Goal: Information Seeking & Learning: Learn about a topic

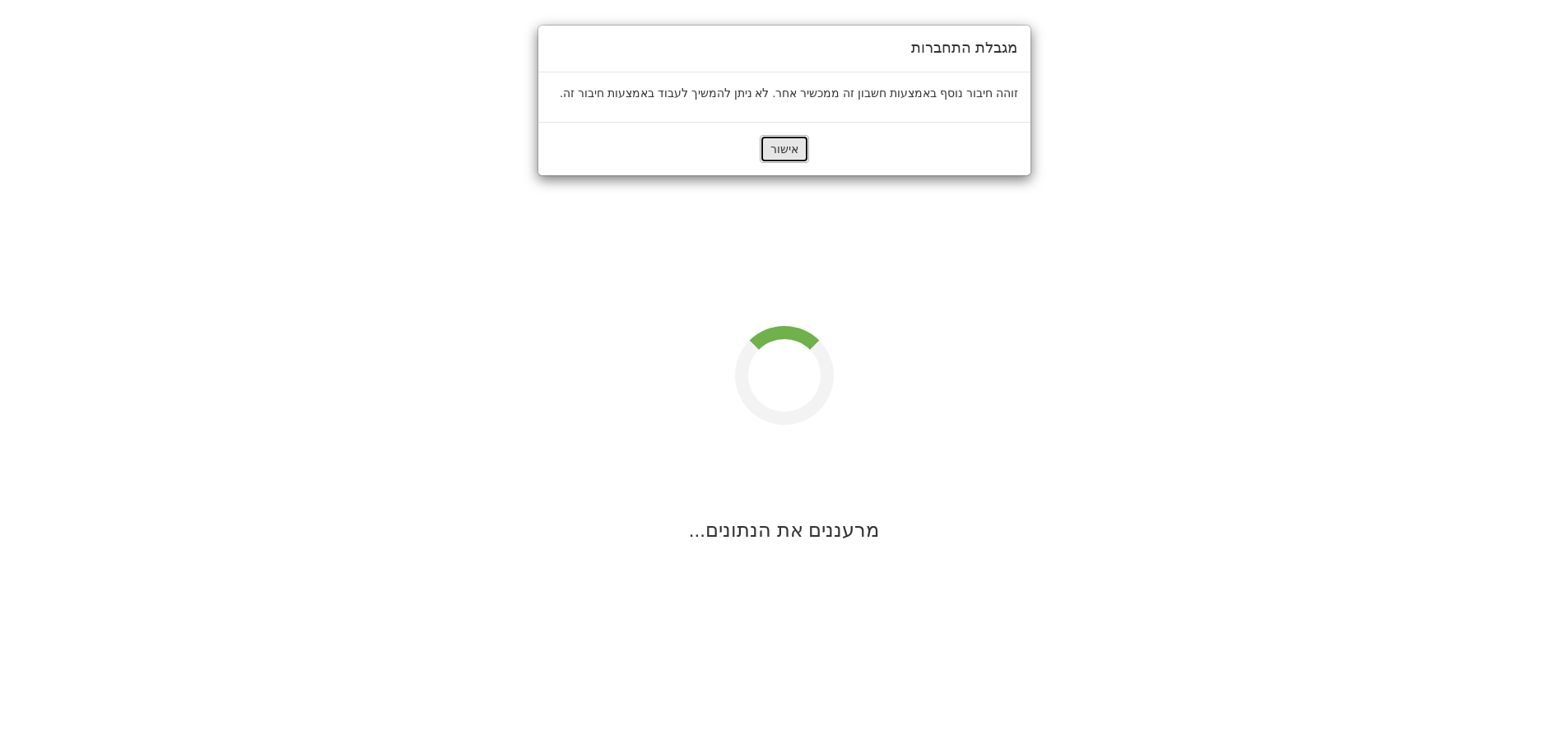
click at [791, 157] on button "אישור" at bounding box center [784, 149] width 49 height 28
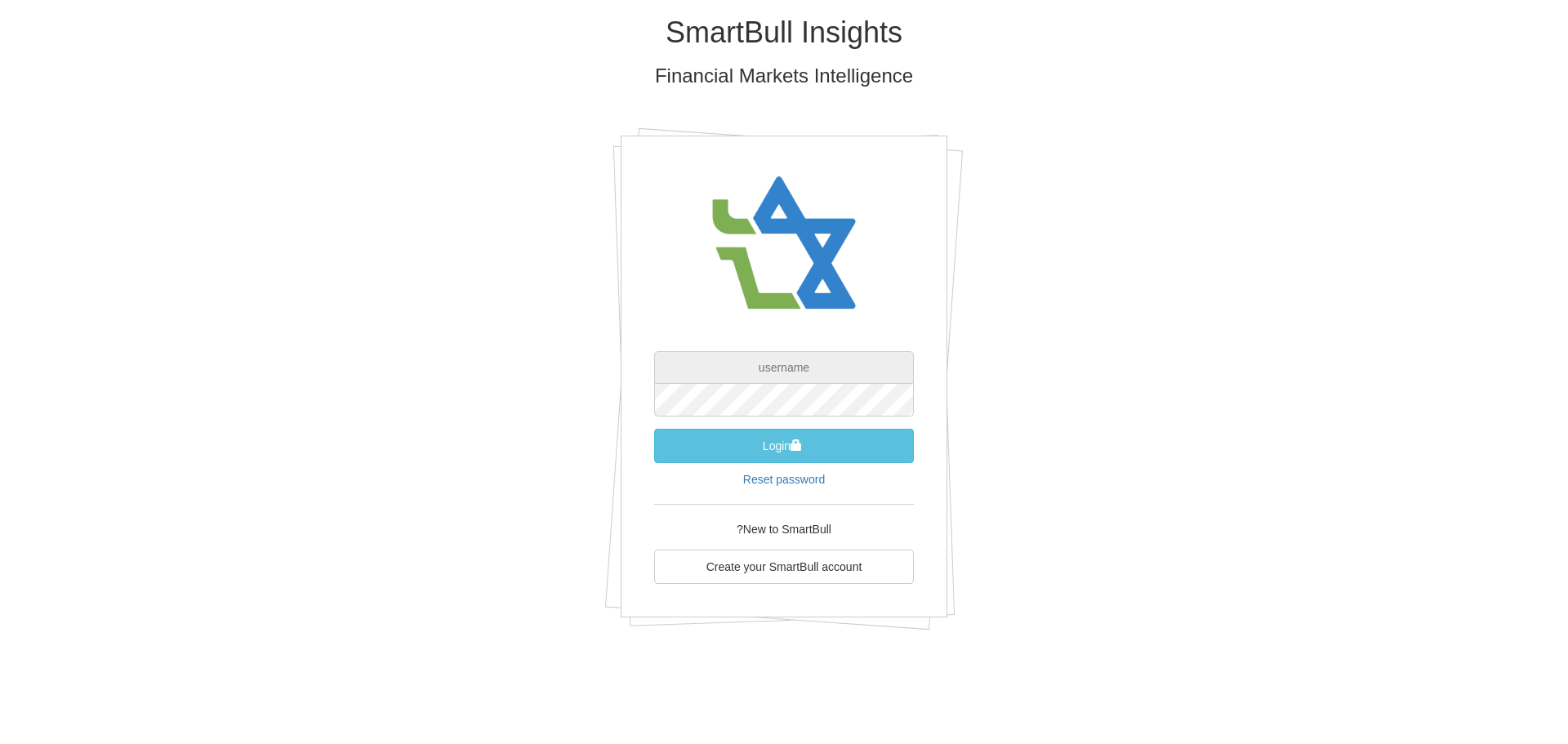
click at [726, 370] on input "text" at bounding box center [784, 367] width 260 height 32
paste input "mailto:[PERSON_NAME][EMAIL_ADDRESS][DOMAIN_NAME]"
drag, startPoint x: 762, startPoint y: 365, endPoint x: 603, endPoint y: 364, distance: 159.0
click at [603, 364] on div "SmartBull Insights Financial Markets Intelligence mailto:[PERSON_NAME][EMAIL_AD…" at bounding box center [784, 329] width 956 height 658
type input "[PERSON_NAME][EMAIL_ADDRESS][DOMAIN_NAME]"
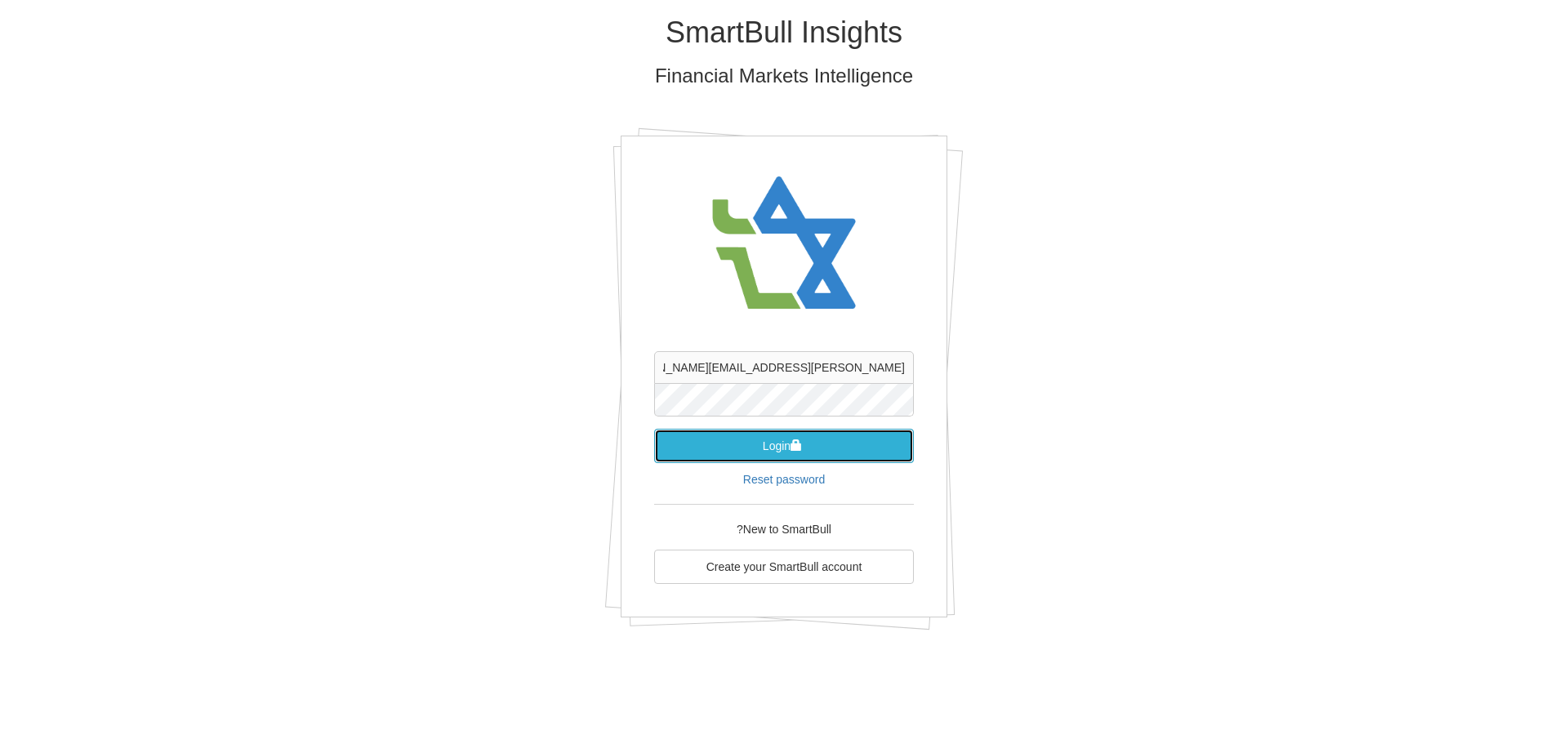
click at [789, 447] on button "Login" at bounding box center [784, 445] width 260 height 34
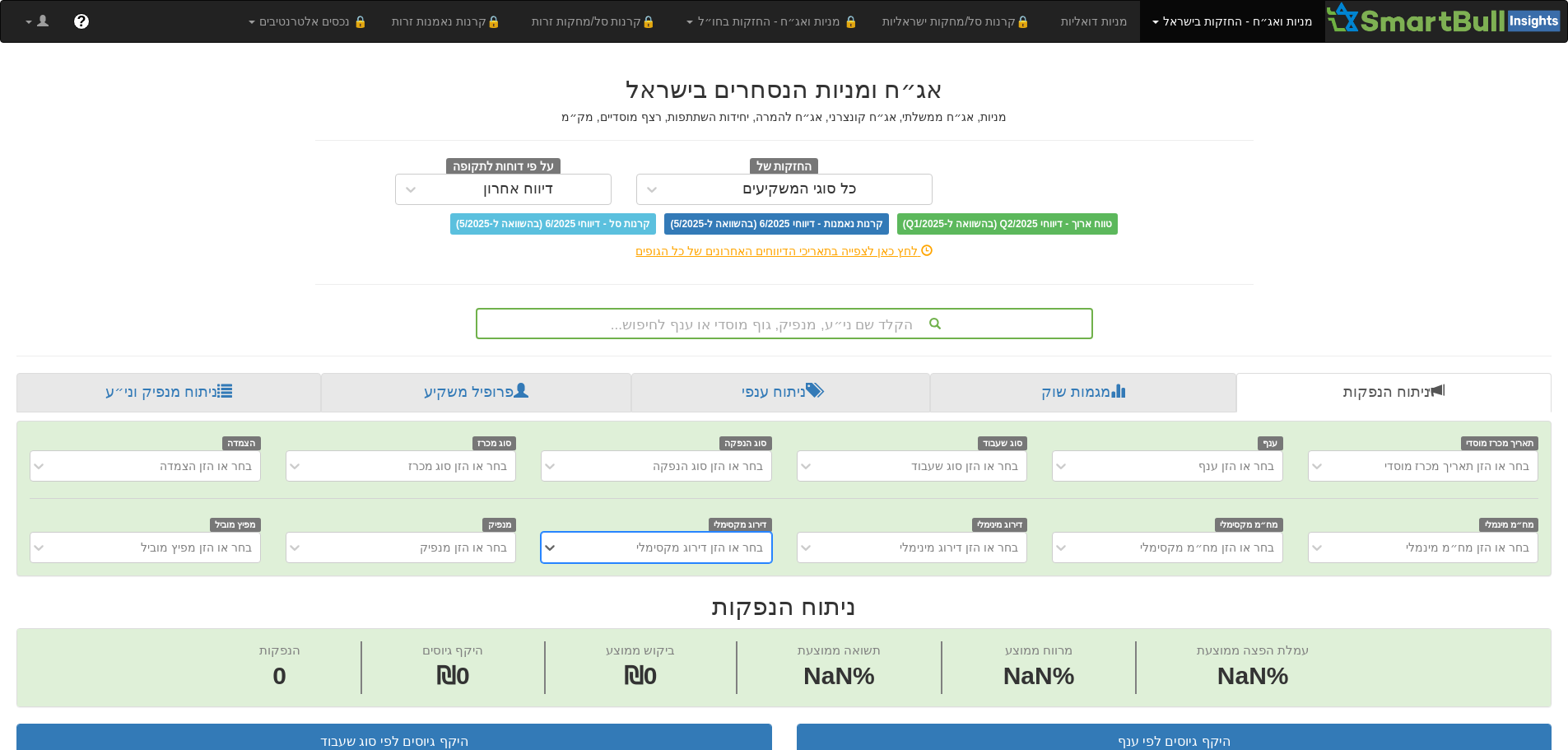
scroll to position [0, 13]
click at [817, 325] on div "הקלד שם ני״ע, מנפיק, גוף מוסדי או ענף לחיפוש..." at bounding box center [784, 324] width 614 height 28
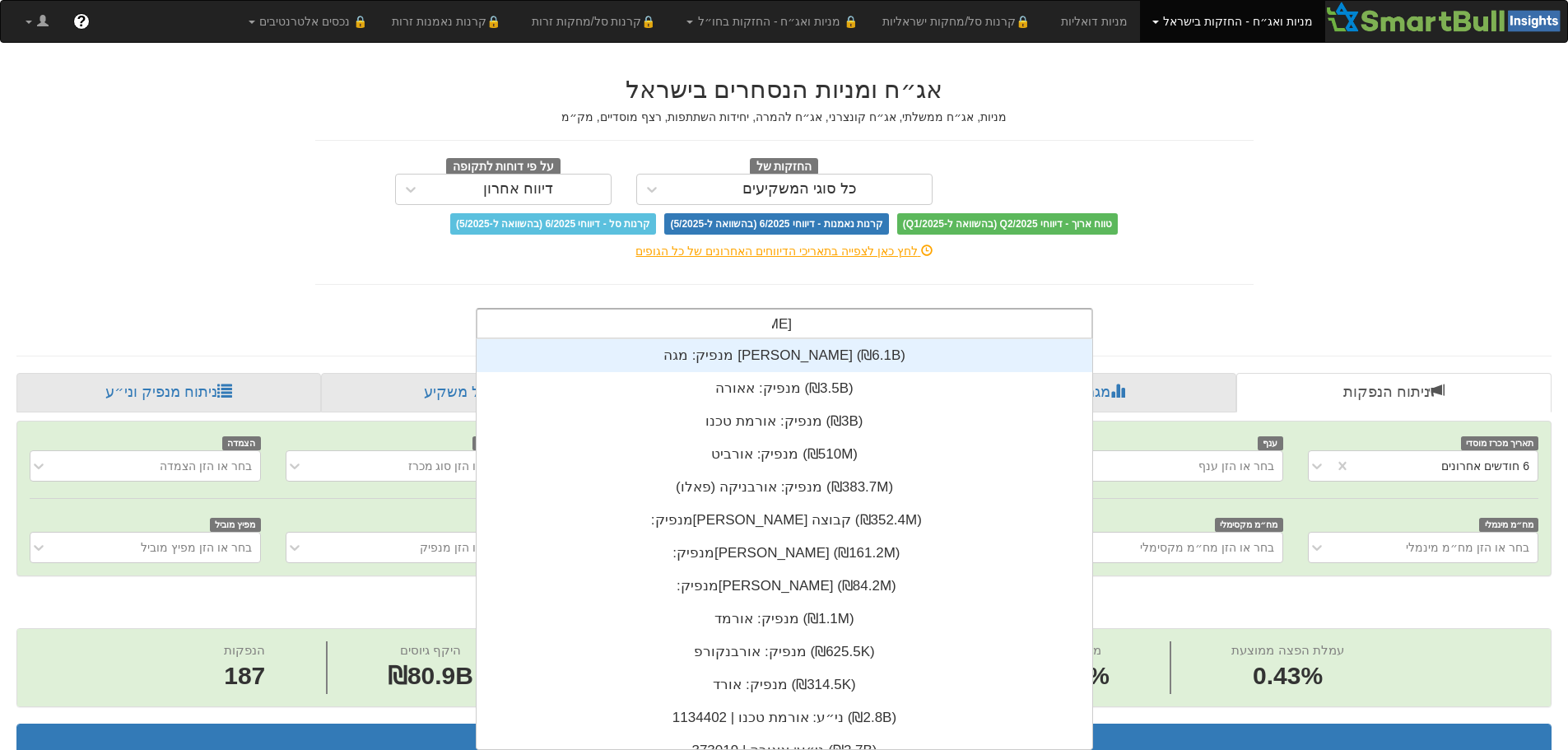
scroll to position [410, 0]
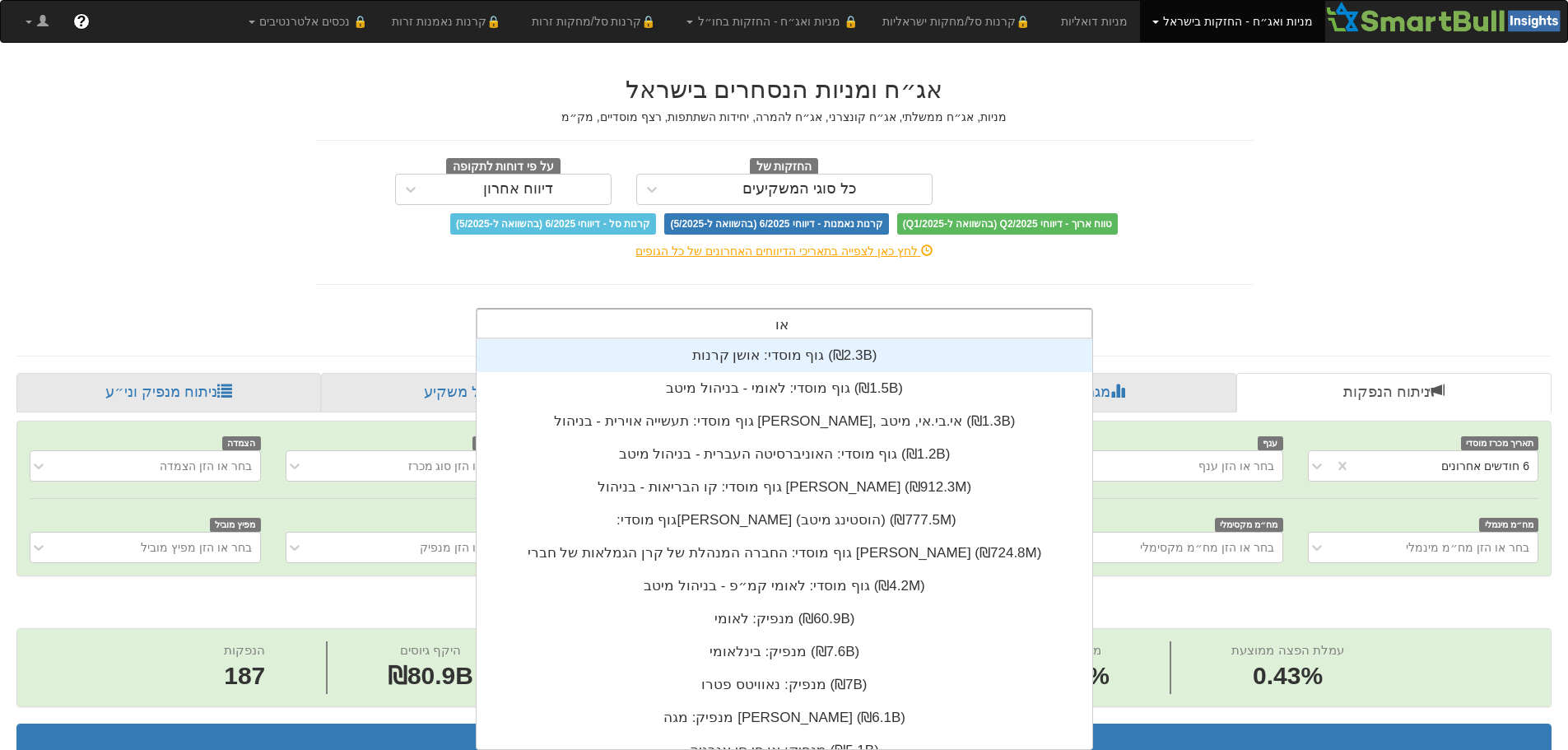
type input "א"
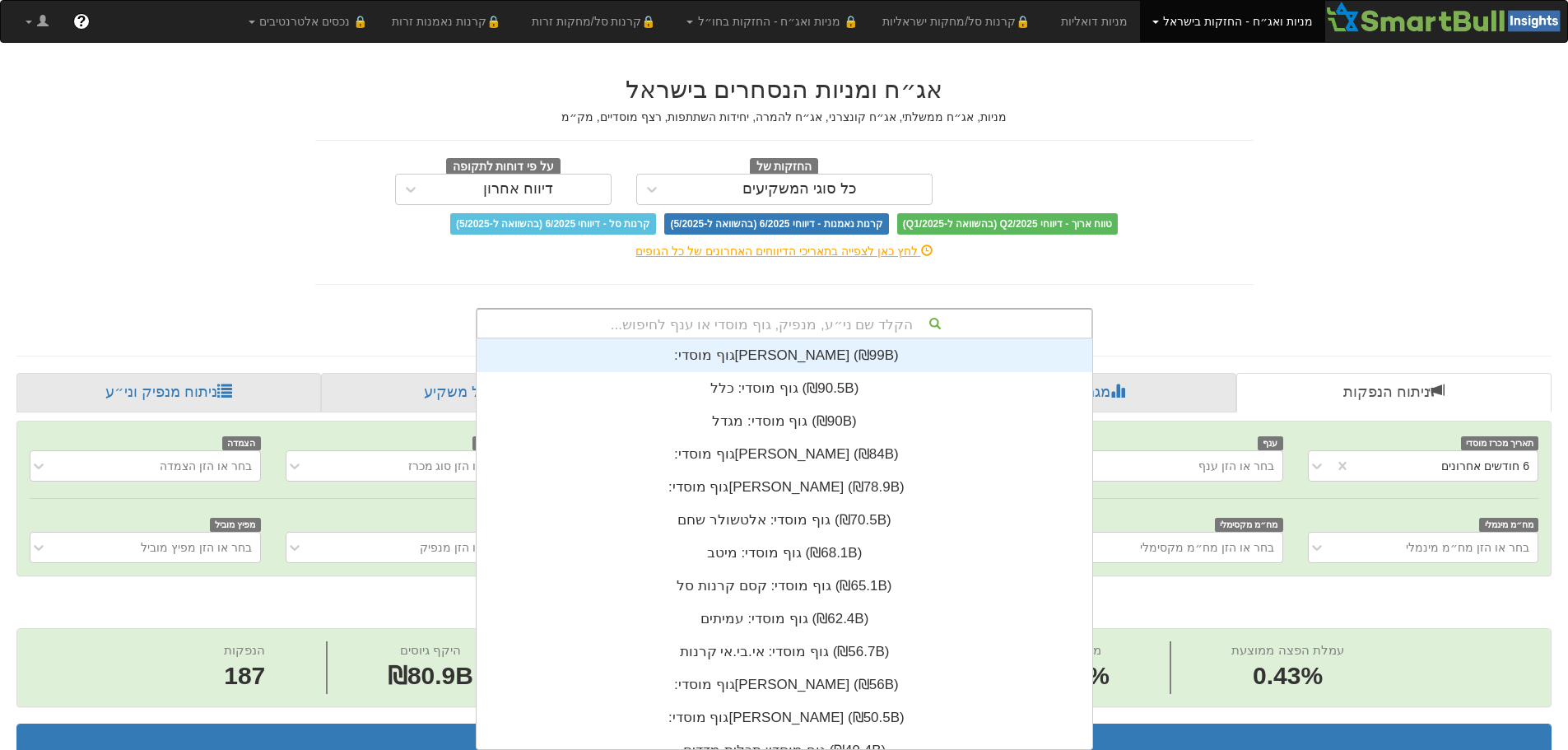
click at [1139, 291] on div "אג״ח ומניות הנסחרים בישראל מניות, אג״ח ממשלתי, אג״ח קונצרני, אג״ח להמרה, יחידות…" at bounding box center [784, 199] width 963 height 280
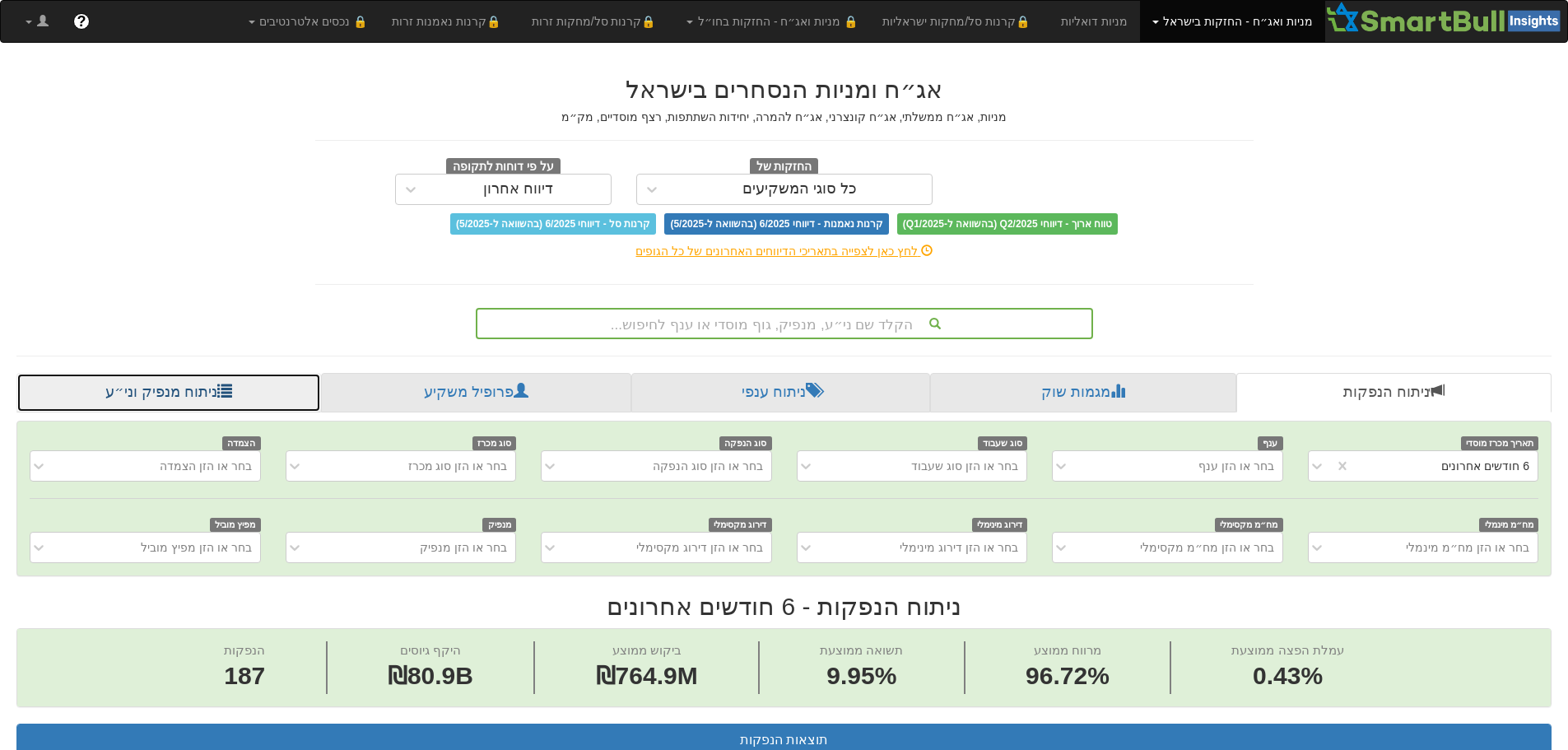
click at [174, 402] on link "ניתוח מנפיק וני״ע" at bounding box center [169, 393] width 305 height 39
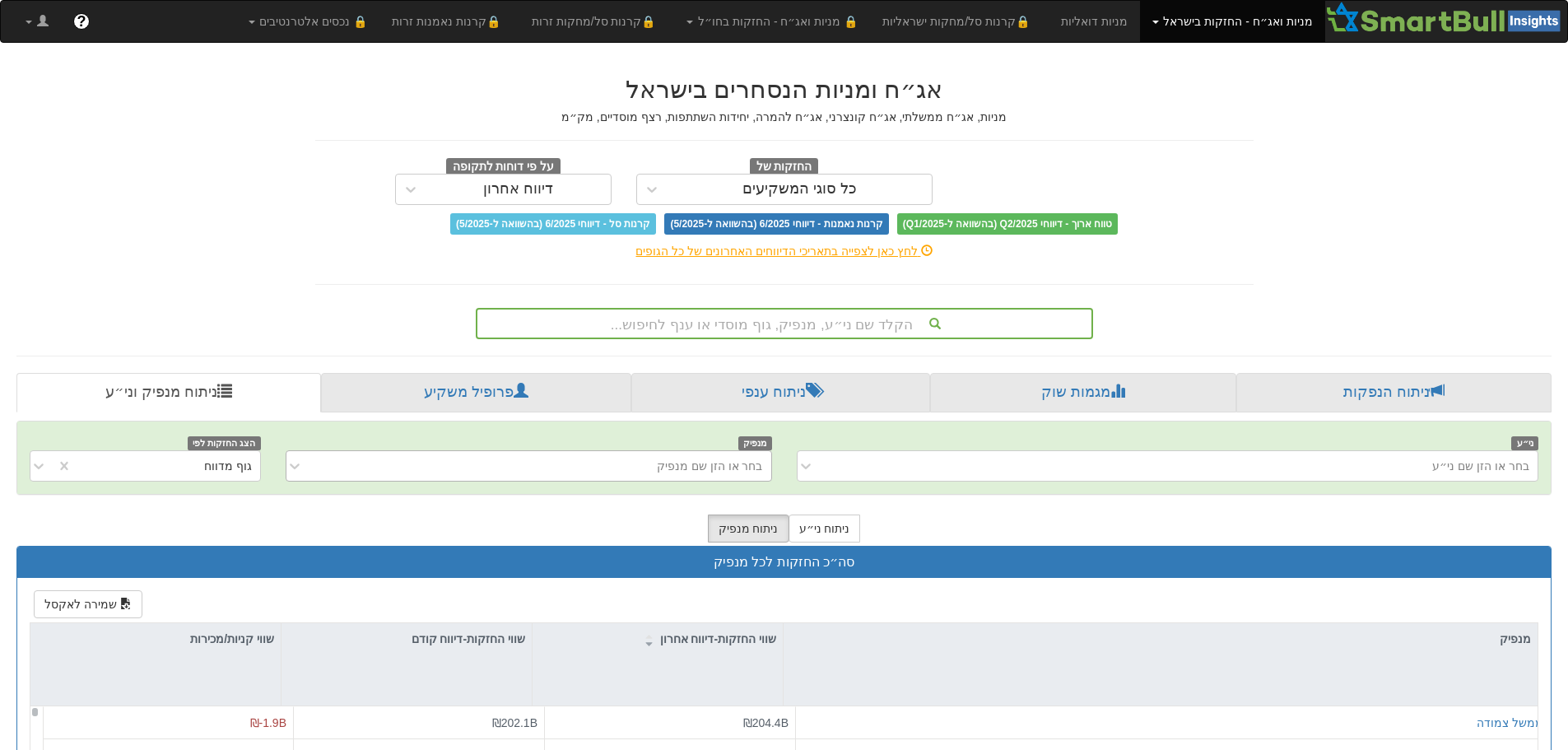
click at [664, 466] on div "בחר או הזן שם מנפיק" at bounding box center [541, 466] width 459 height 27
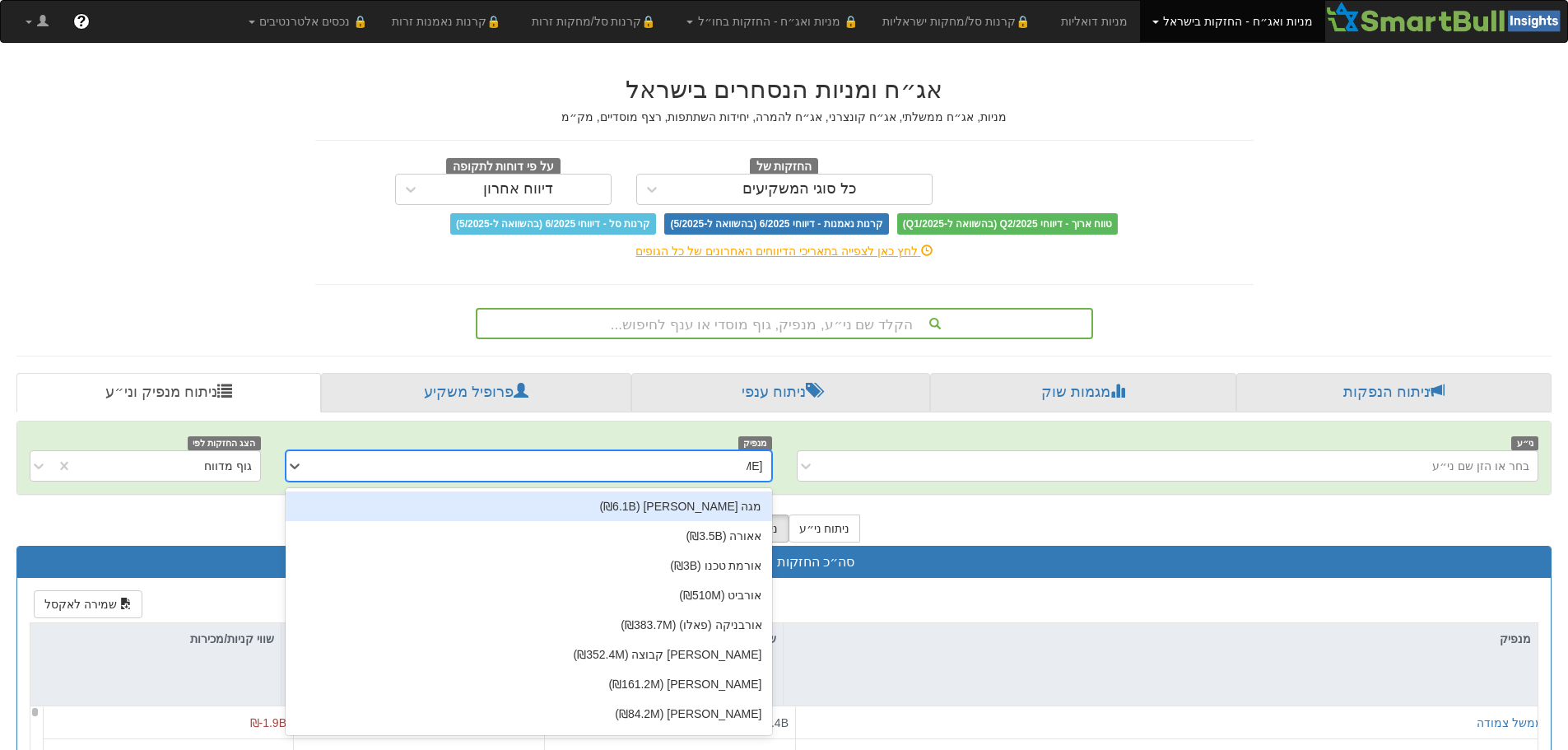
type input "[PERSON_NAME]"
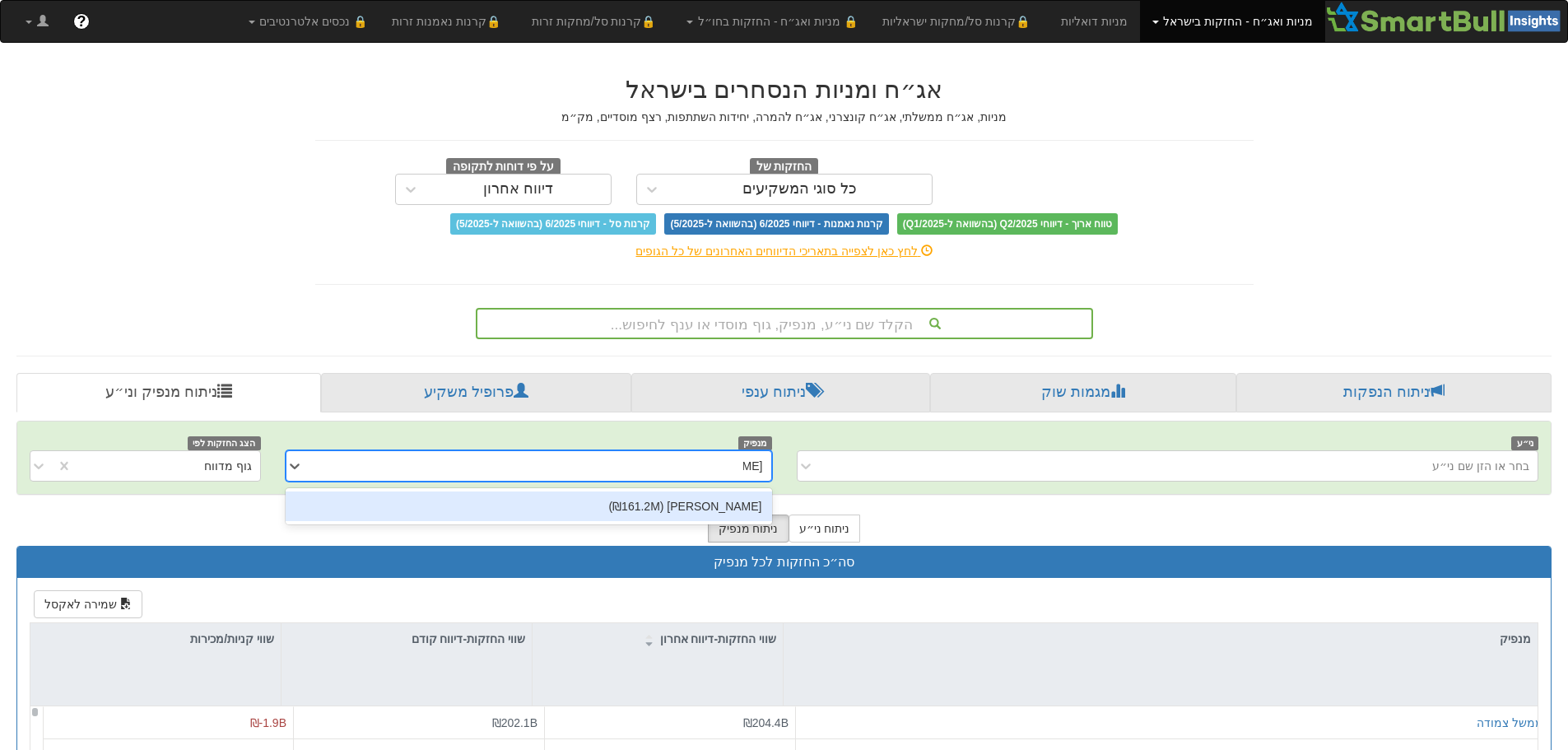
click at [689, 509] on div "[PERSON_NAME] (₪161.2M)" at bounding box center [528, 506] width 486 height 30
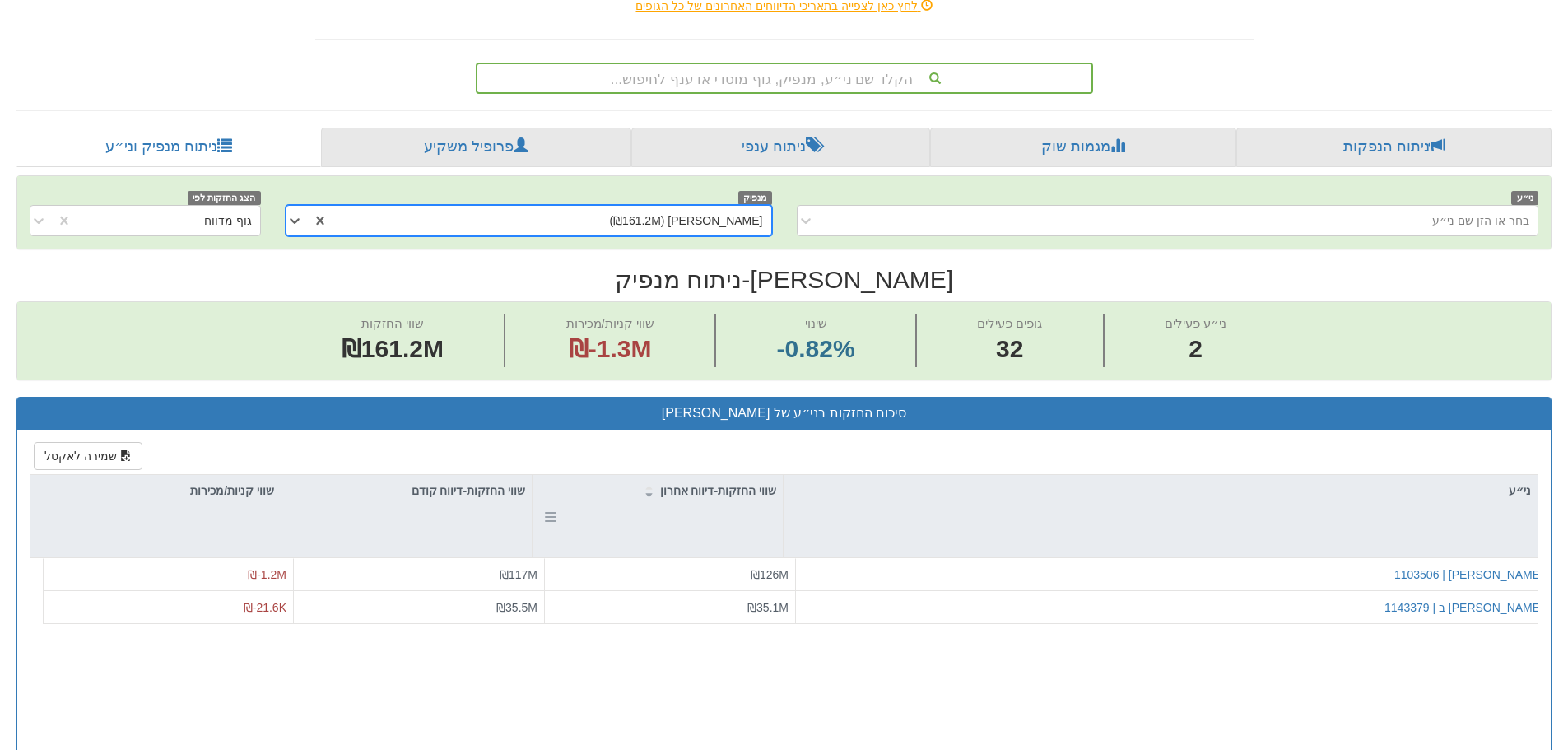
scroll to position [247, 0]
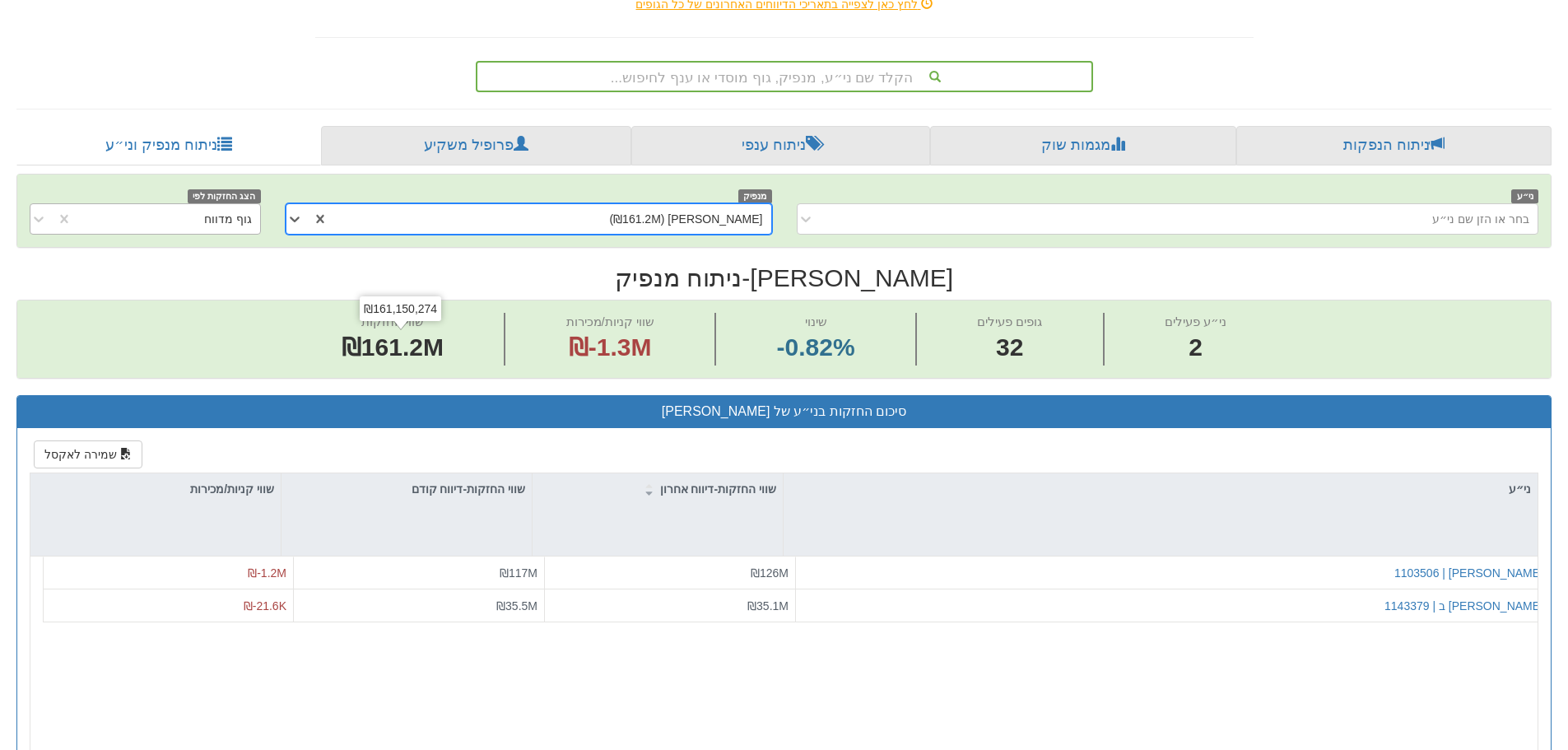
click at [220, 222] on div "גוף מדווח" at bounding box center [227, 219] width 48 height 17
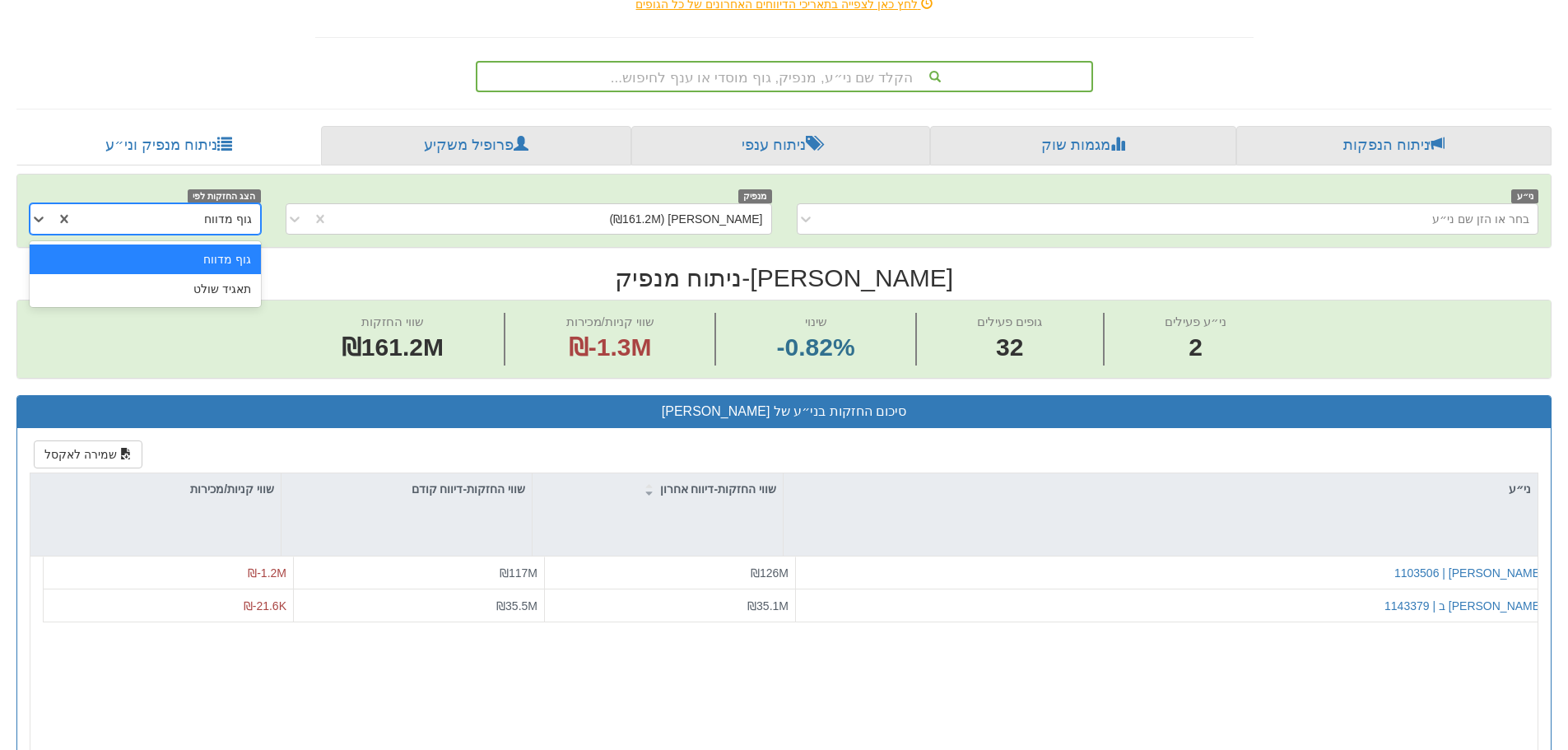
click at [220, 222] on div "גוף מדווח" at bounding box center [227, 219] width 48 height 17
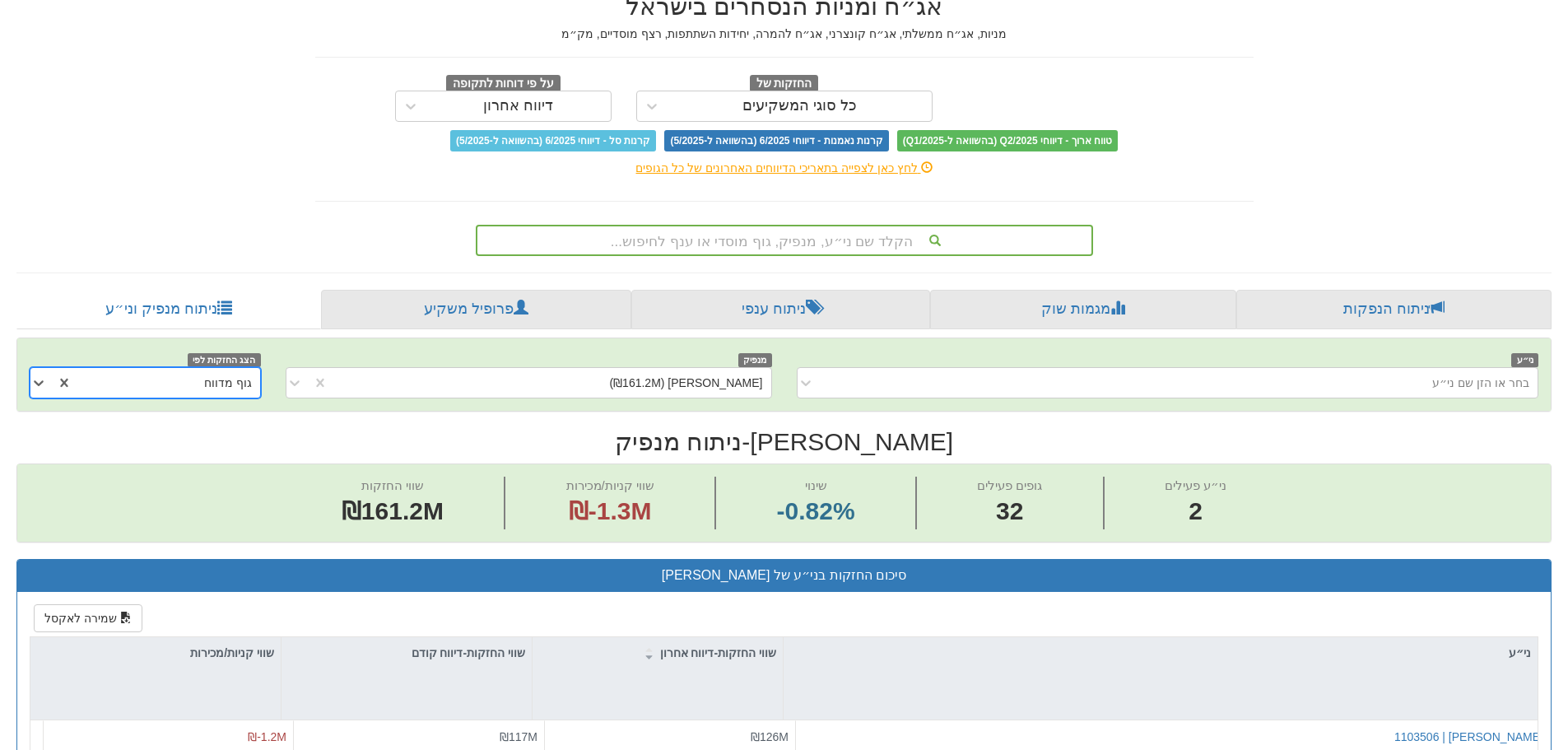
scroll to position [0, 0]
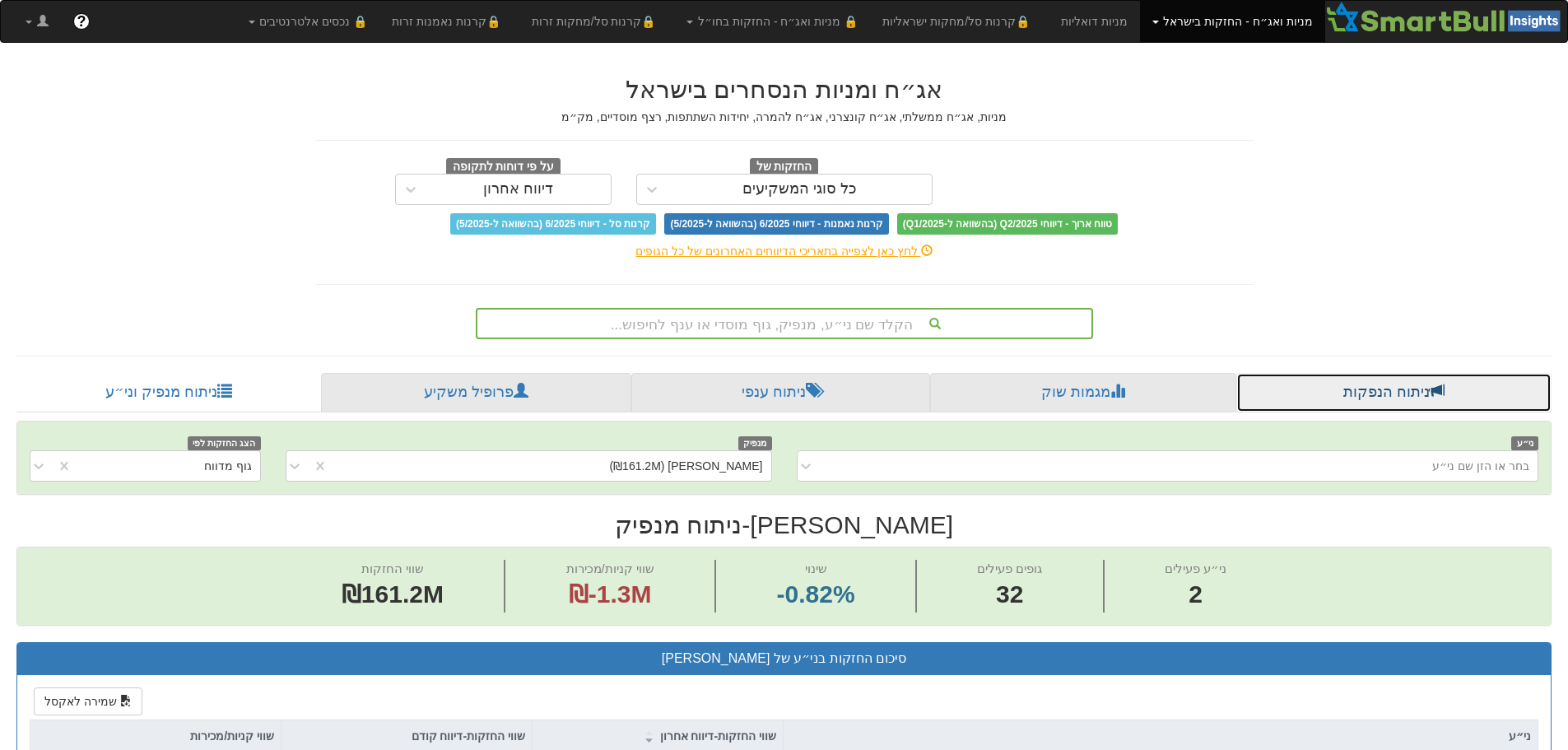
click at [1394, 389] on link "ניתוח הנפקות" at bounding box center [1393, 393] width 315 height 39
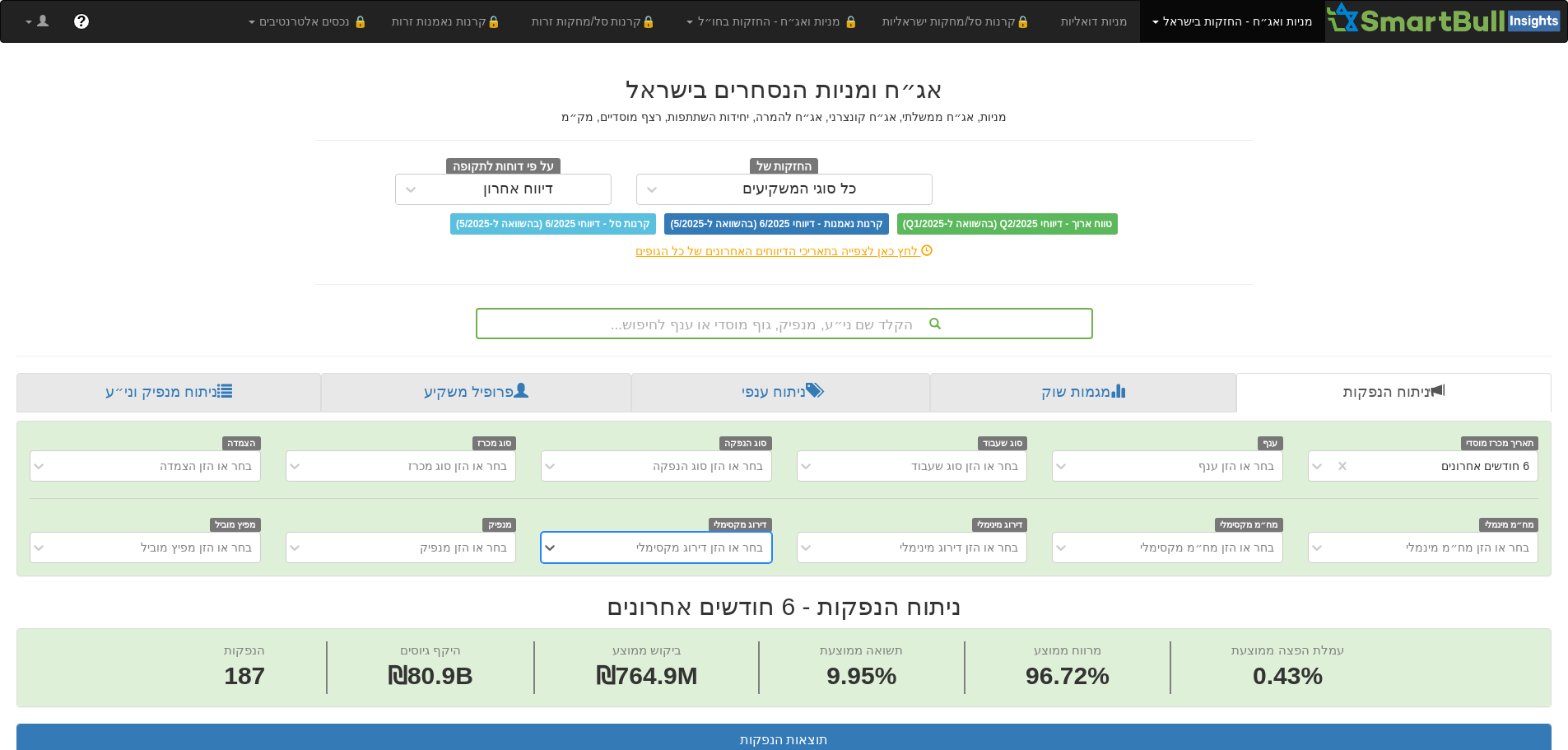
scroll to position [0, 2999]
click at [464, 546] on div "בחר או הזן מנפיק" at bounding box center [400, 547] width 230 height 31
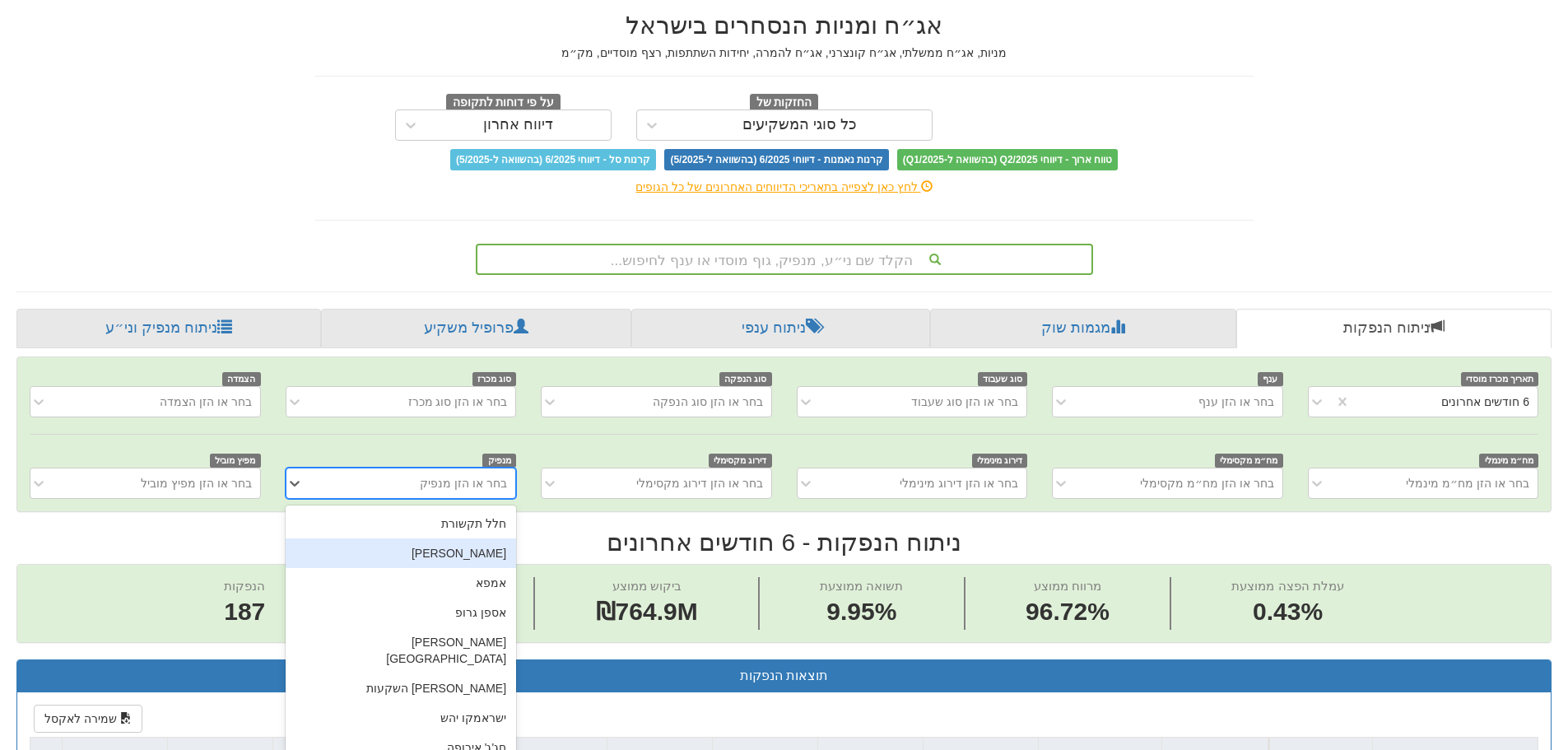
scroll to position [73, 0]
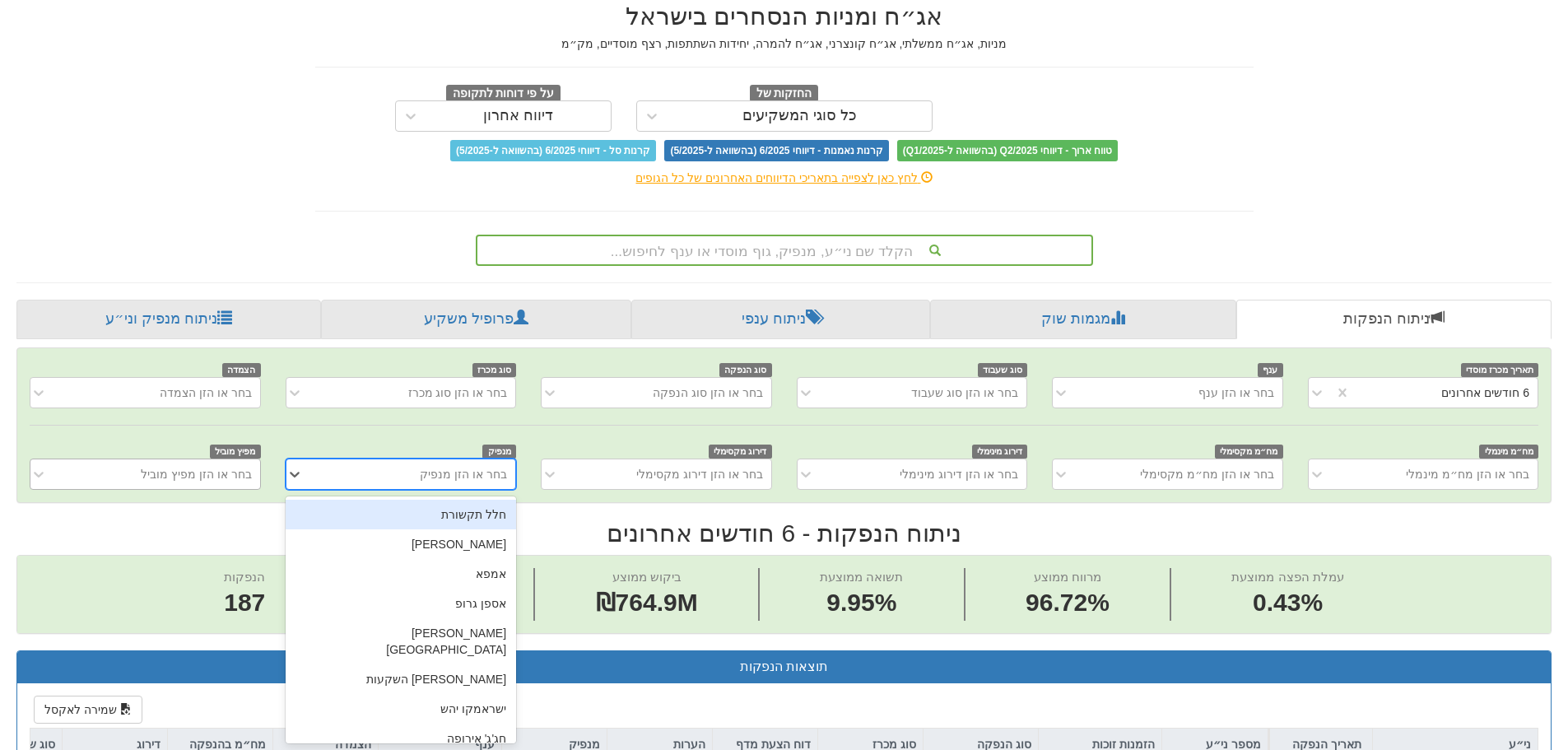
click at [229, 471] on div "בחר או הזן מפיץ מוביל" at bounding box center [196, 473] width 111 height 17
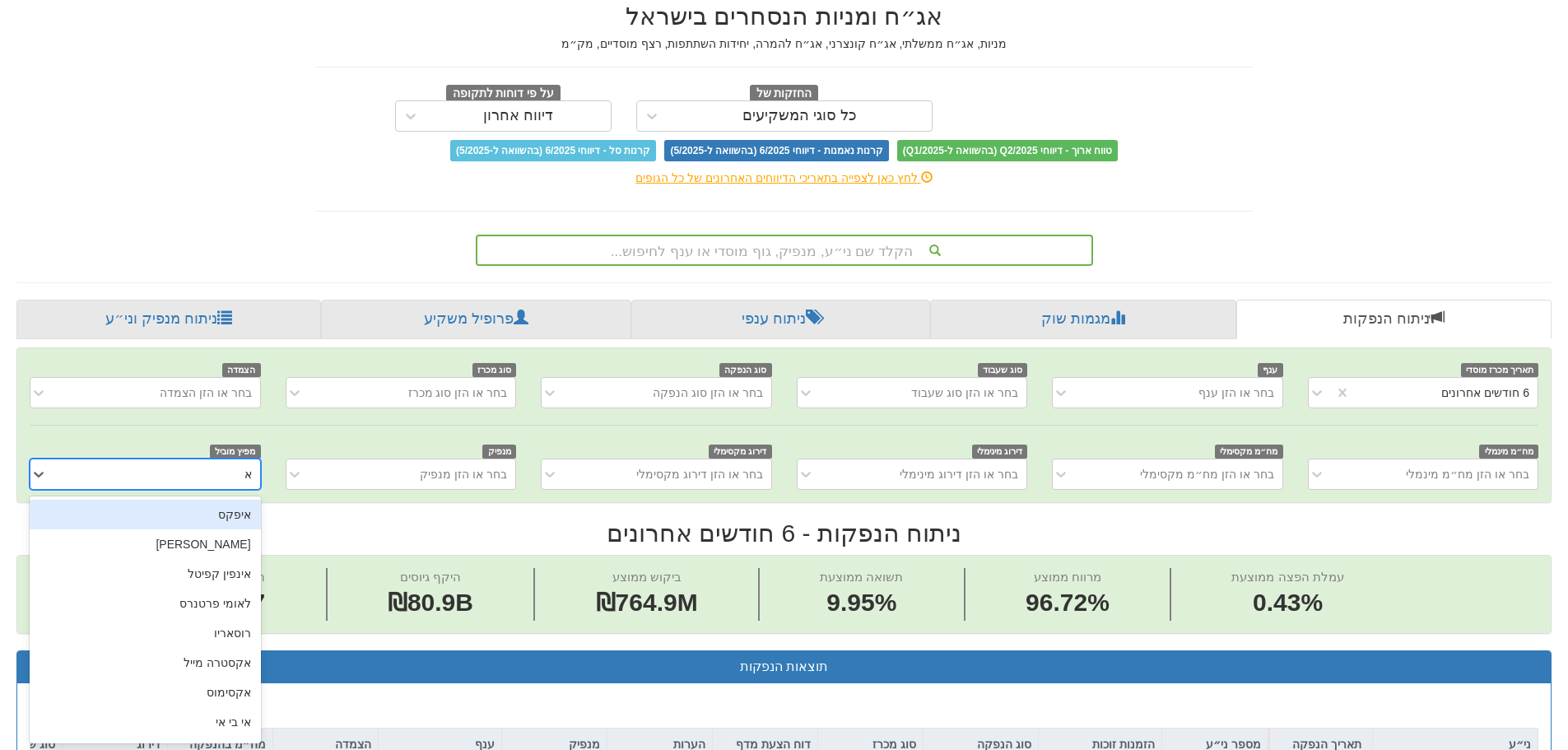
type input "או"
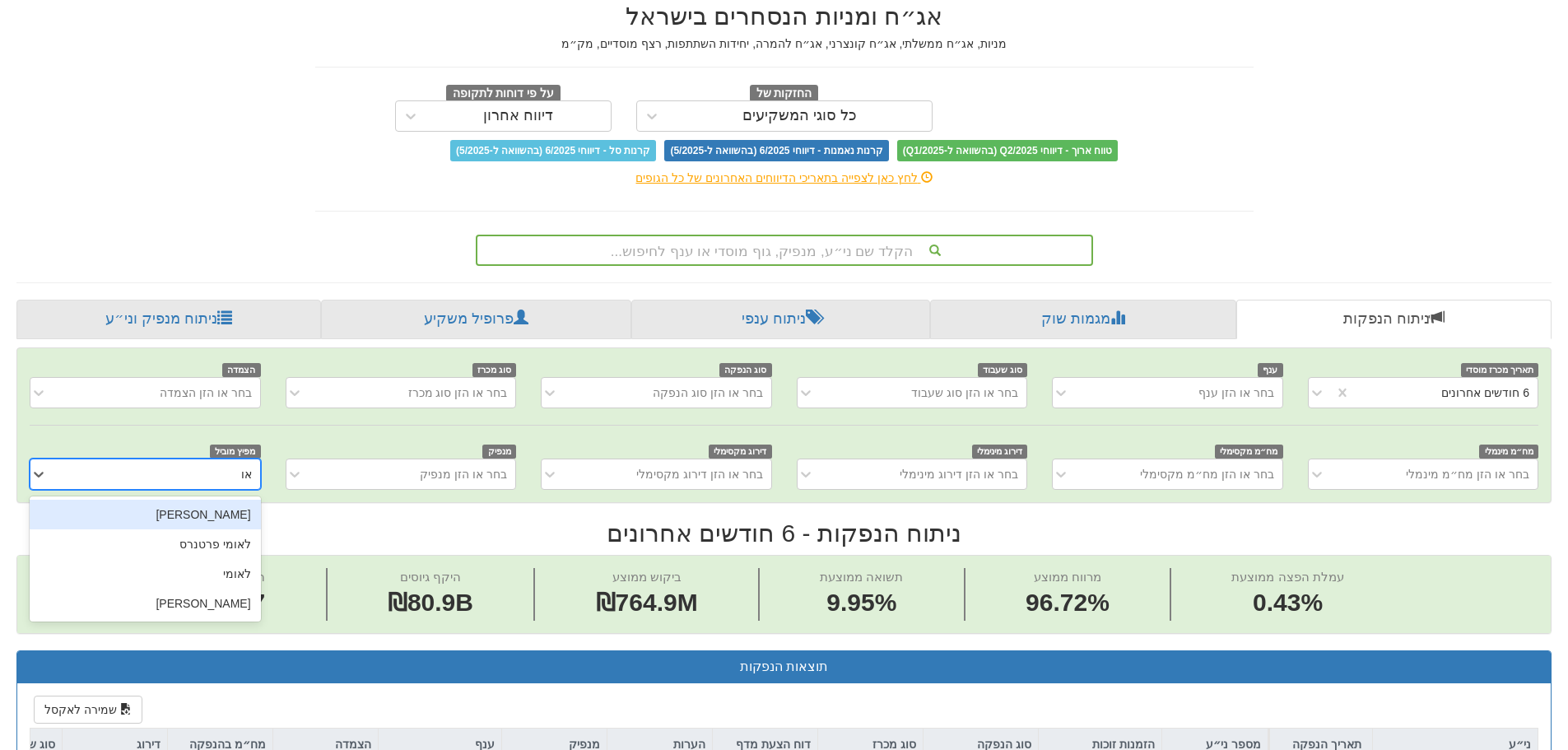
click at [224, 517] on div "[PERSON_NAME]" at bounding box center [145, 515] width 230 height 30
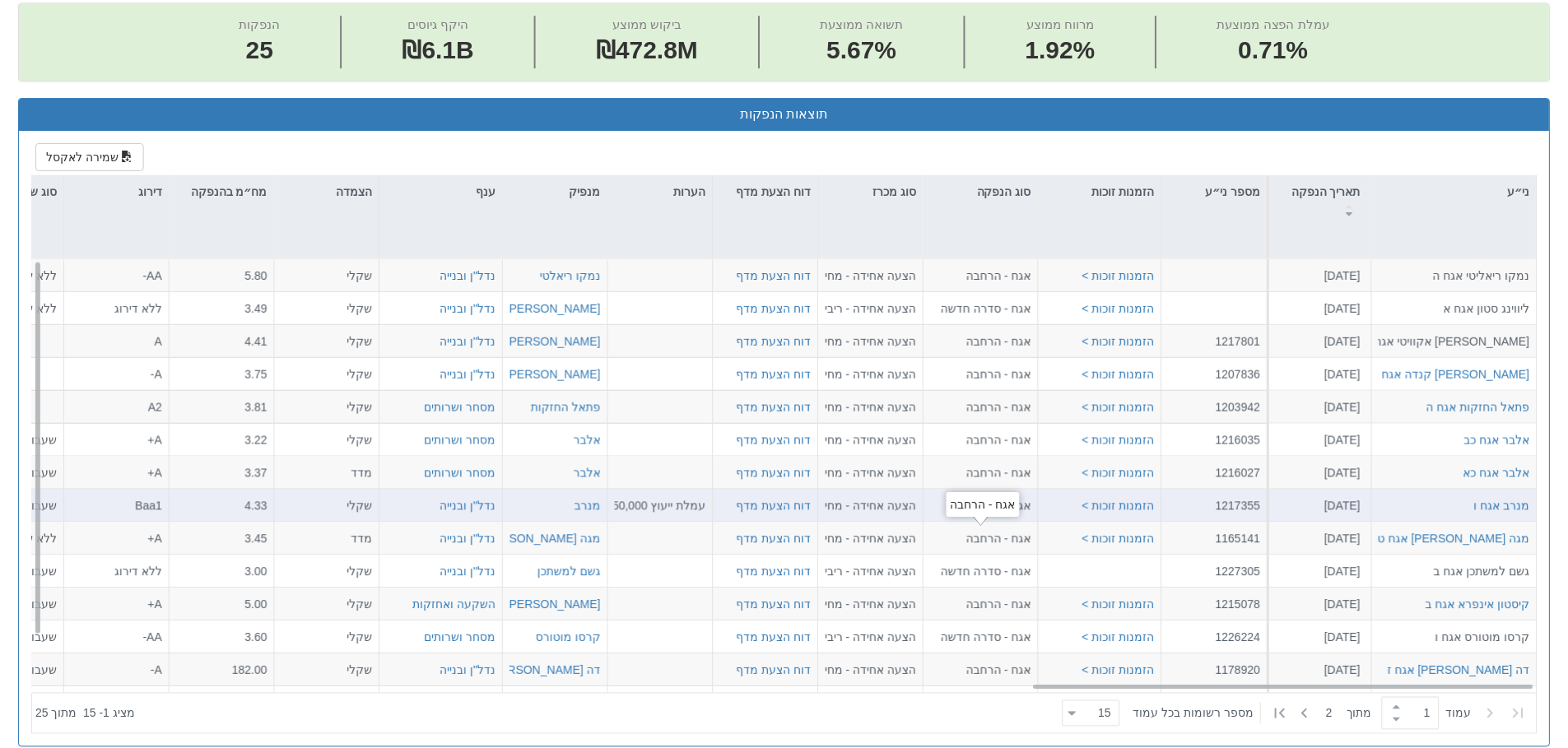
scroll to position [650, 0]
